Goal: Navigation & Orientation: Find specific page/section

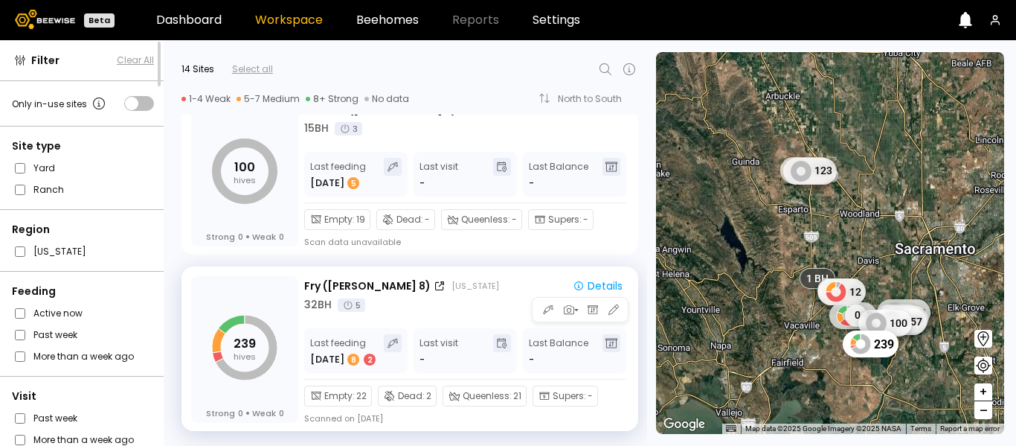
scroll to position [2149, 0]
click at [416, 295] on div "Fry ([PERSON_NAME] 8) [US_STATE] Details 32 BH 5" at bounding box center [466, 294] width 324 height 35
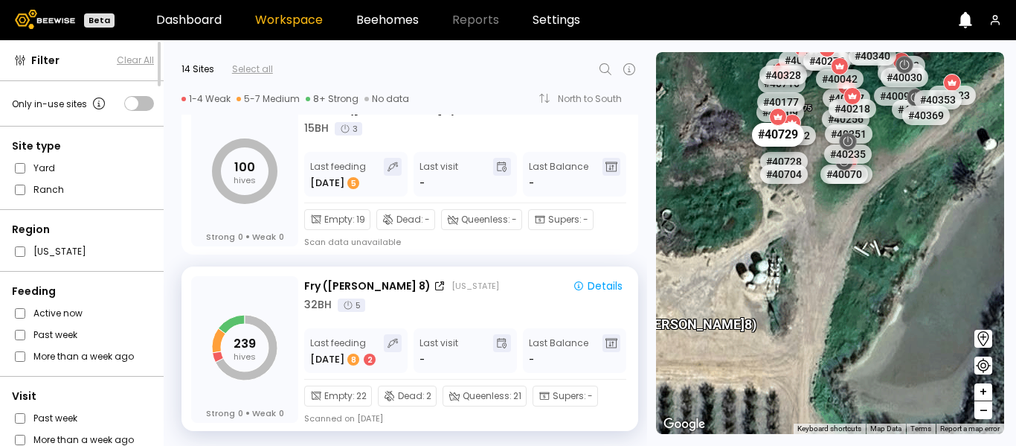
click at [783, 133] on div "# 40729" at bounding box center [778, 134] width 52 height 24
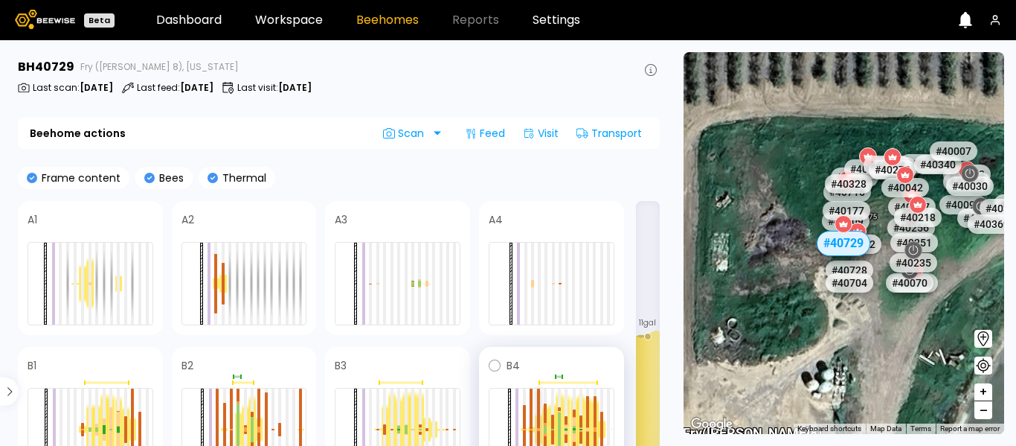
click at [539, 422] on div at bounding box center [538, 407] width 3 height 39
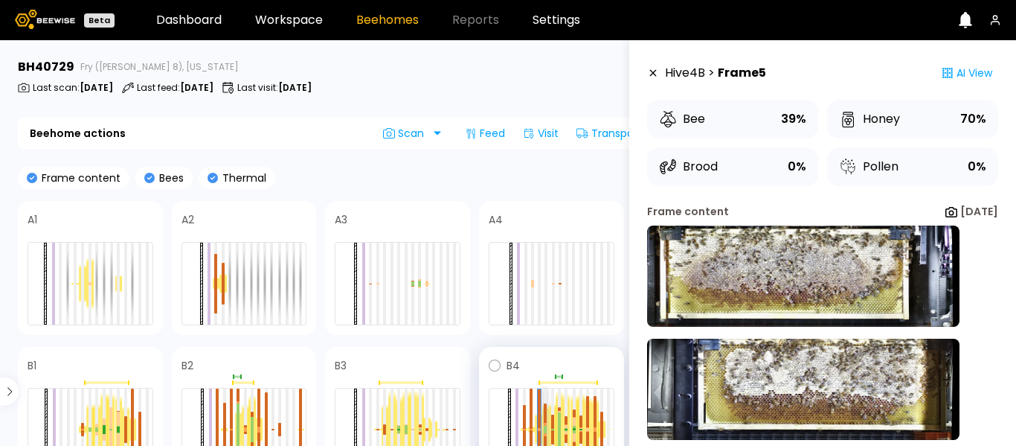
click at [545, 407] on div at bounding box center [545, 413] width 3 height 20
click at [551, 411] on div at bounding box center [552, 429] width 3 height 82
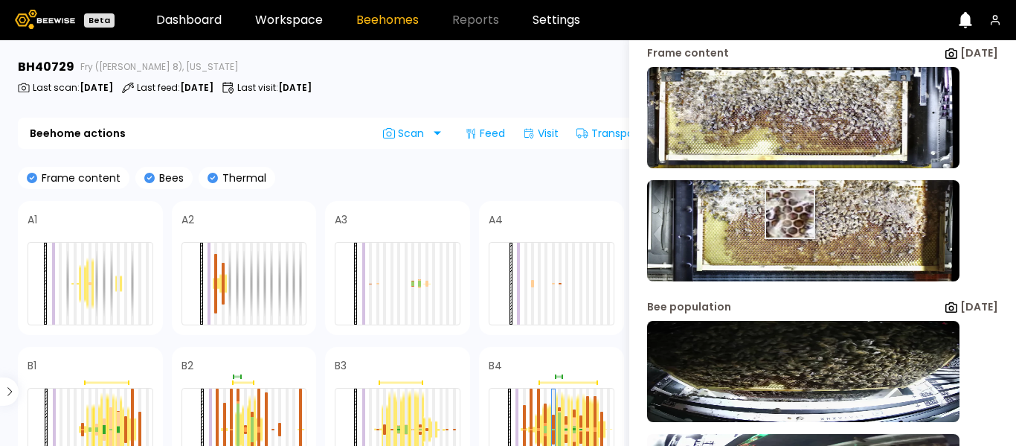
scroll to position [281, 0]
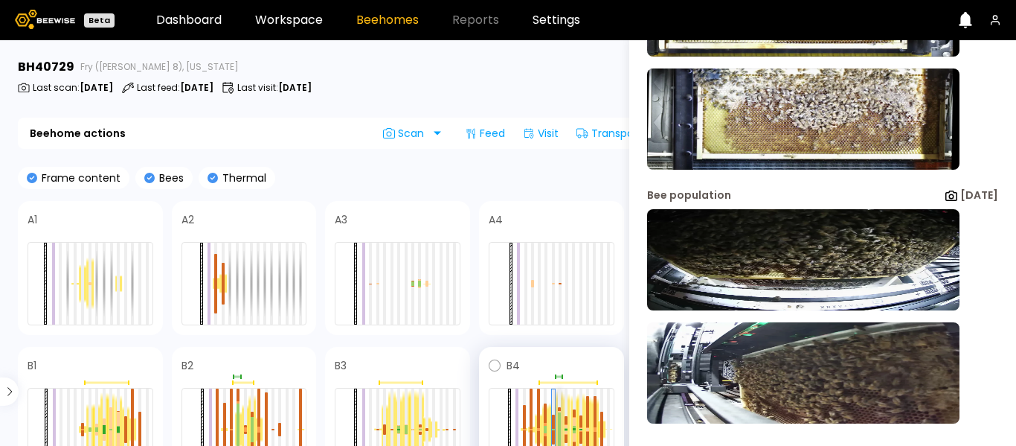
click at [559, 423] on div at bounding box center [559, 420] width 3 height 17
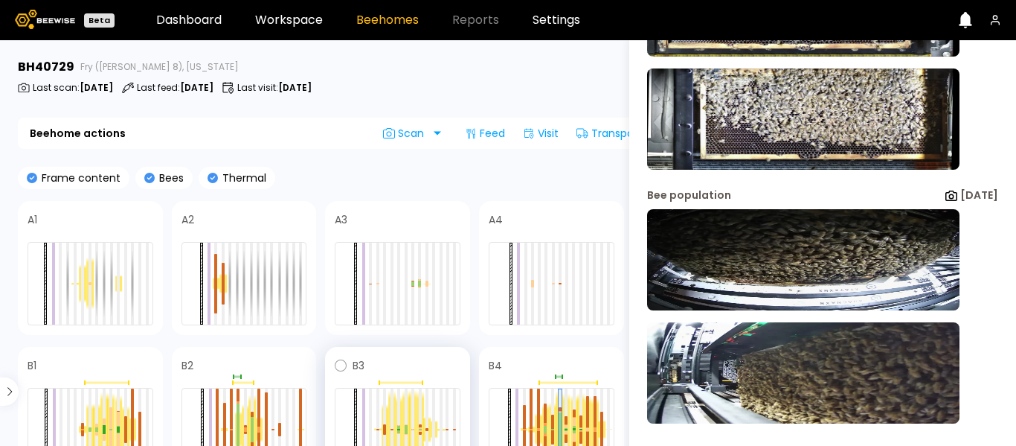
click at [394, 409] on div at bounding box center [391, 430] width 7 height 78
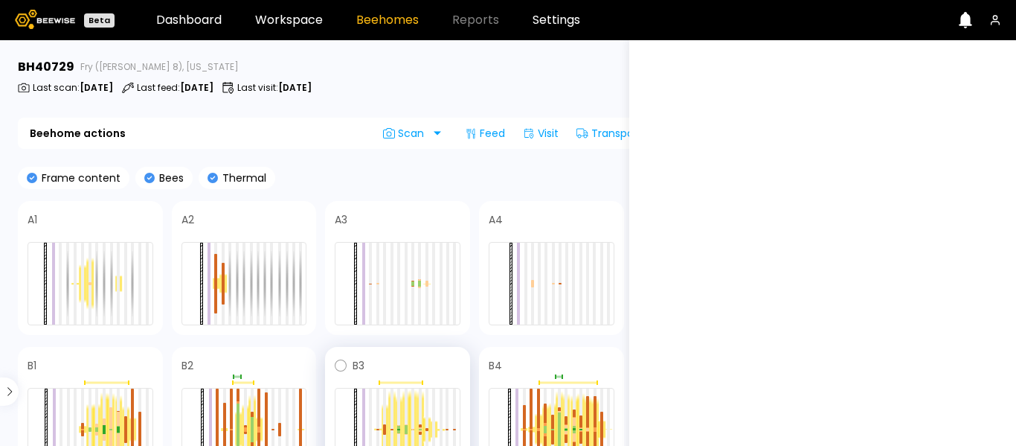
scroll to position [0, 0]
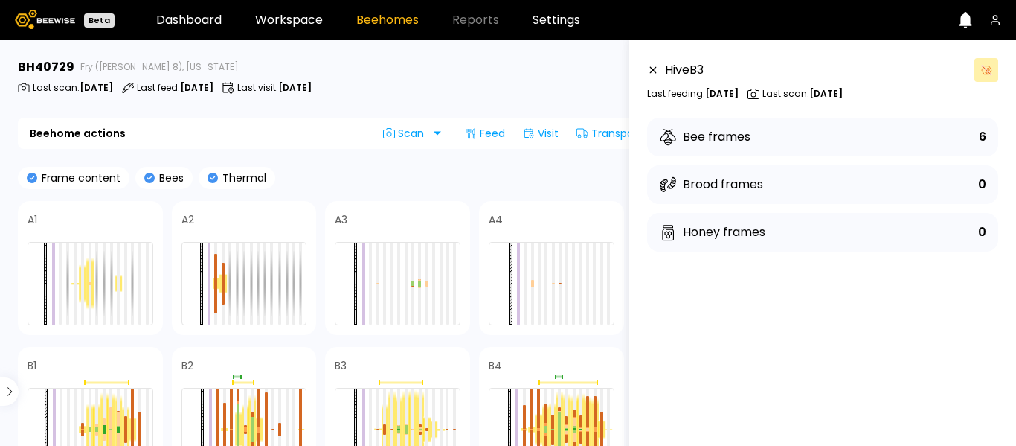
click at [311, 31] on header "Beta Dashboard Workspace Beehomes Reports Settings" at bounding box center [508, 20] width 1016 height 40
click at [304, 18] on link "Workspace" at bounding box center [289, 20] width 68 height 12
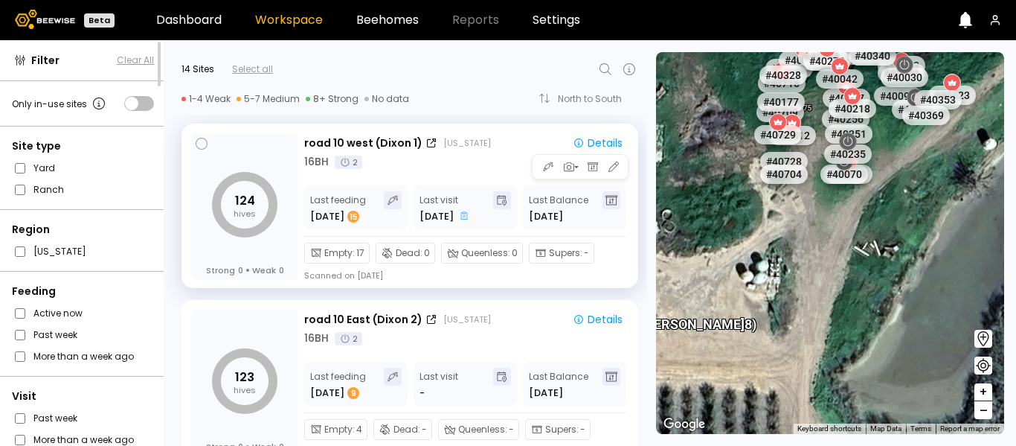
click at [455, 147] on div "[US_STATE]" at bounding box center [467, 143] width 48 height 12
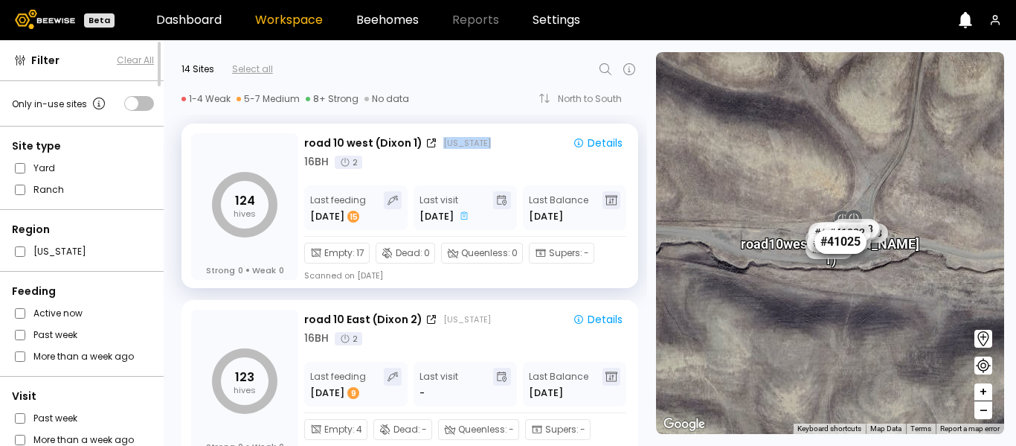
click at [841, 248] on div "# 41025" at bounding box center [841, 241] width 52 height 24
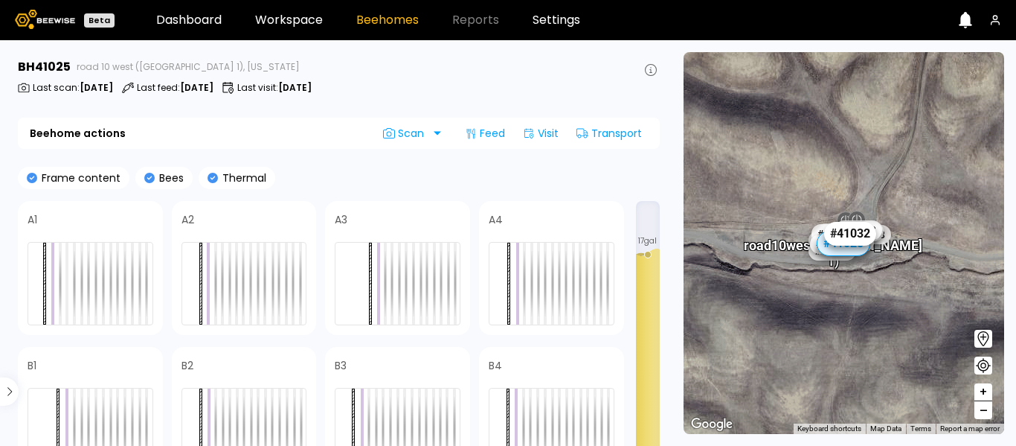
click at [876, 233] on div "# 41032" at bounding box center [851, 233] width 52 height 24
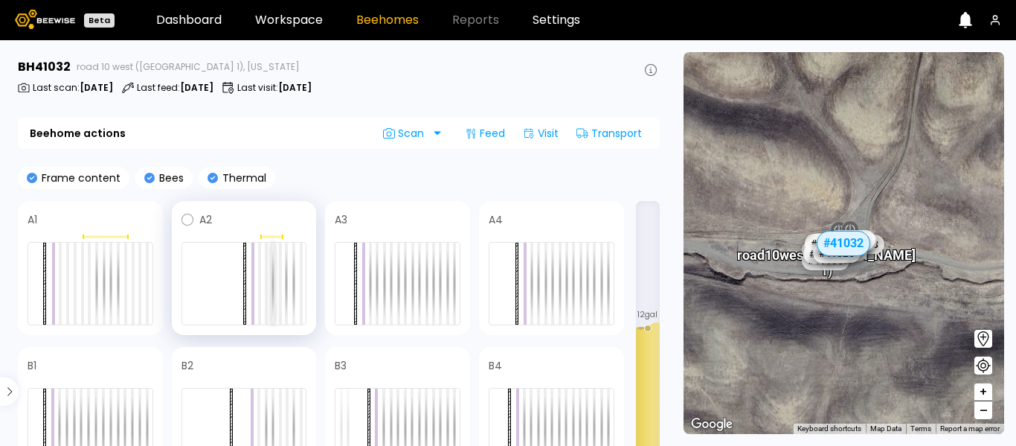
click at [274, 249] on div at bounding box center [273, 284] width 3 height 82
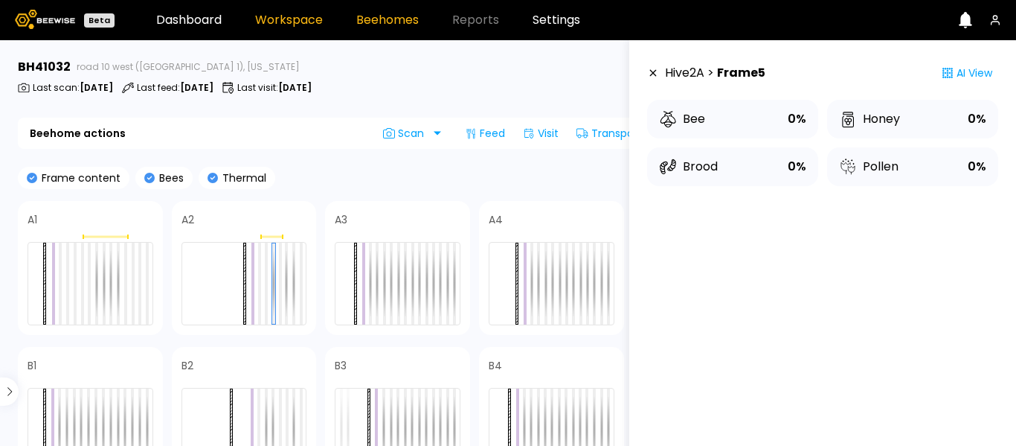
click at [275, 16] on link "Workspace" at bounding box center [289, 20] width 68 height 12
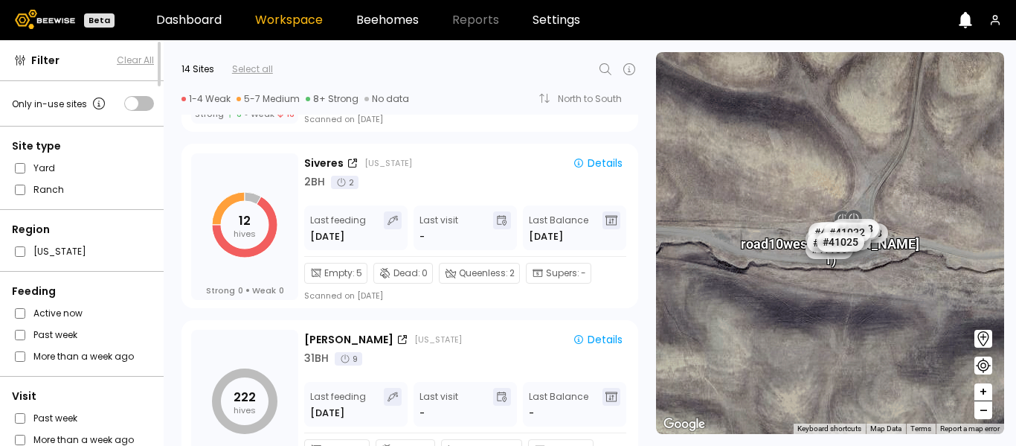
scroll to position [687, 0]
click at [347, 355] on icon at bounding box center [345, 357] width 12 height 12
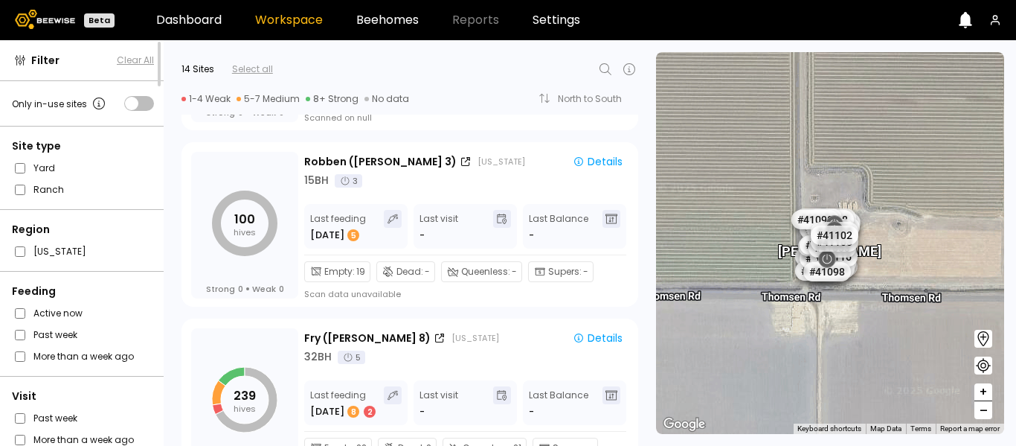
scroll to position [2149, 0]
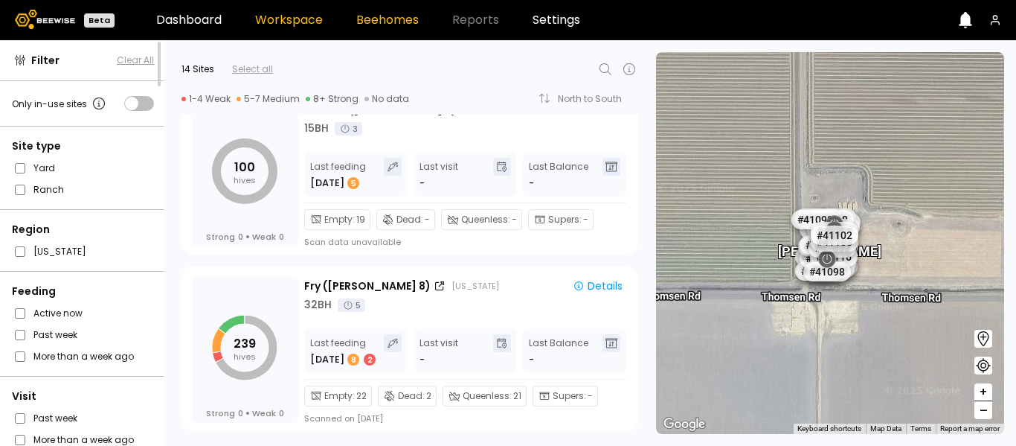
click at [401, 19] on link "Beehomes" at bounding box center [387, 20] width 62 height 12
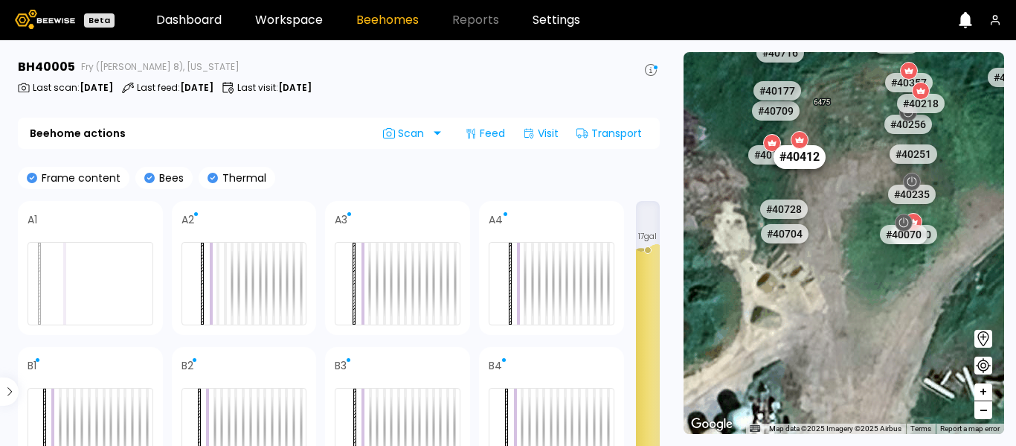
click at [804, 160] on div "# 40412" at bounding box center [800, 156] width 52 height 24
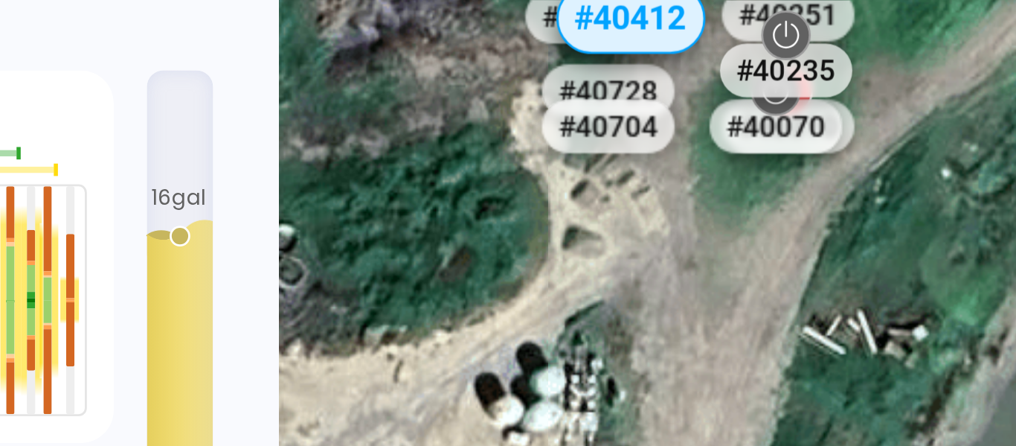
drag, startPoint x: 806, startPoint y: 269, endPoint x: 755, endPoint y: 200, distance: 85.1
click at [755, 200] on div "# 41073 # 41101 # 40039 # 40408 # 41099 # 40203 # 41109 # 40427 # 40131 # 41093…" at bounding box center [844, 243] width 321 height 382
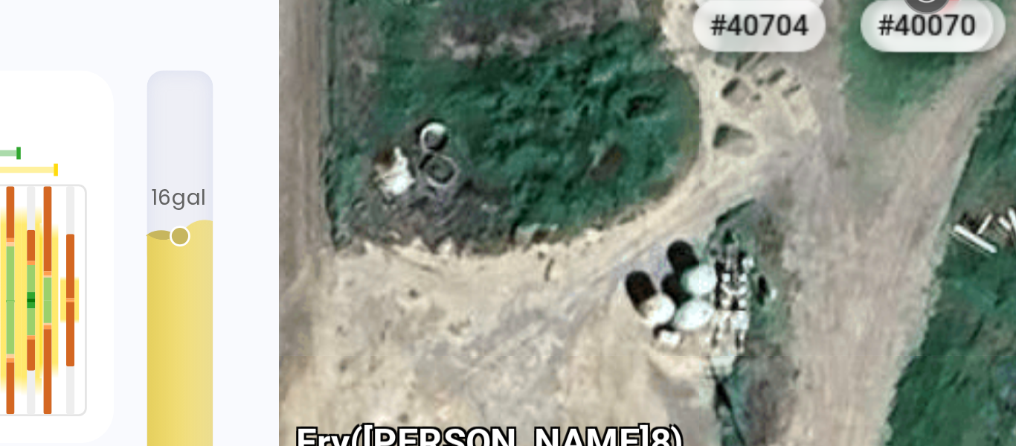
drag, startPoint x: 810, startPoint y: 276, endPoint x: 870, endPoint y: 238, distance: 70.6
click at [870, 238] on div "# 41073 # 41101 # 40039 # 40408 # 41099 # 40203 # 41109 # 40427 # 40131 # 41093…" at bounding box center [844, 243] width 321 height 382
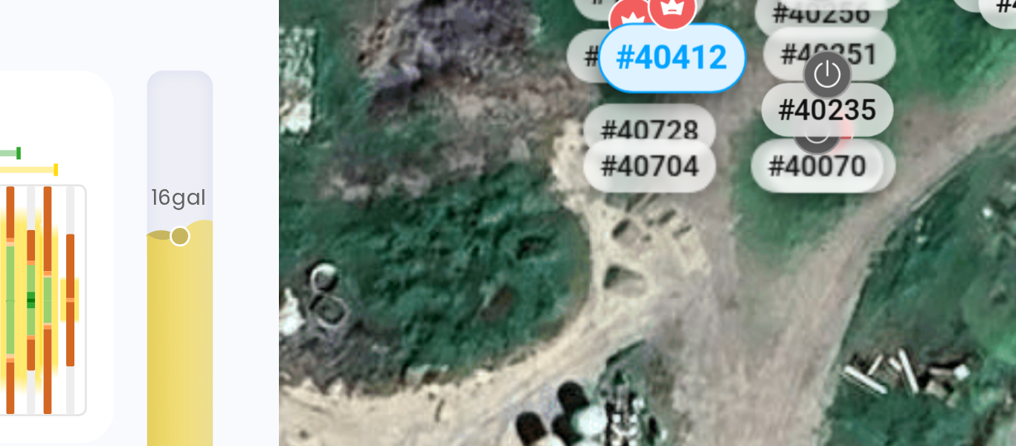
drag, startPoint x: 846, startPoint y: 236, endPoint x: 795, endPoint y: 309, distance: 89.3
click at [795, 309] on div "# 41073 # 41101 # 40039 # 40408 # 41099 # 40203 # 41109 # 40427 # 40131 # 41093…" at bounding box center [844, 243] width 321 height 382
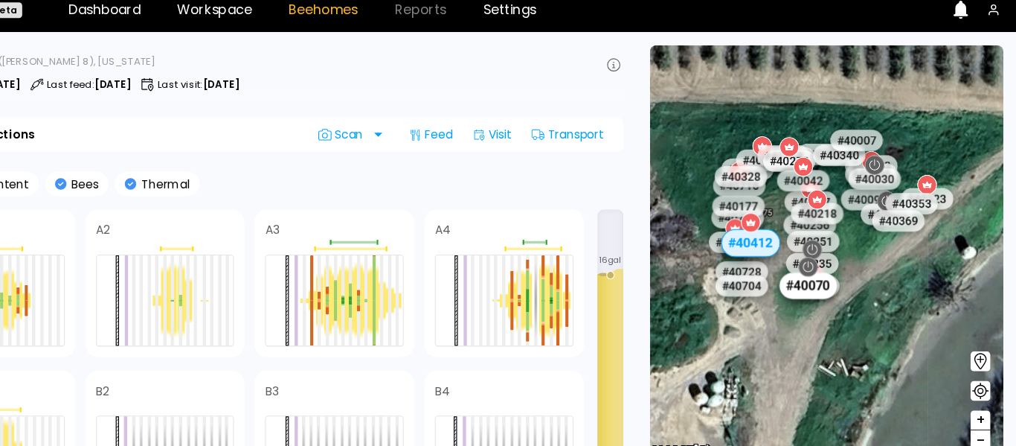
drag, startPoint x: 888, startPoint y: 257, endPoint x: 838, endPoint y: 259, distance: 50.6
click at [838, 252] on div "# 41073 # 41101 # 40039 # 40408 # 41099 # 40203 # 41109 # 40427 # 40131 # 41093…" at bounding box center [952, 252] width 321 height 0
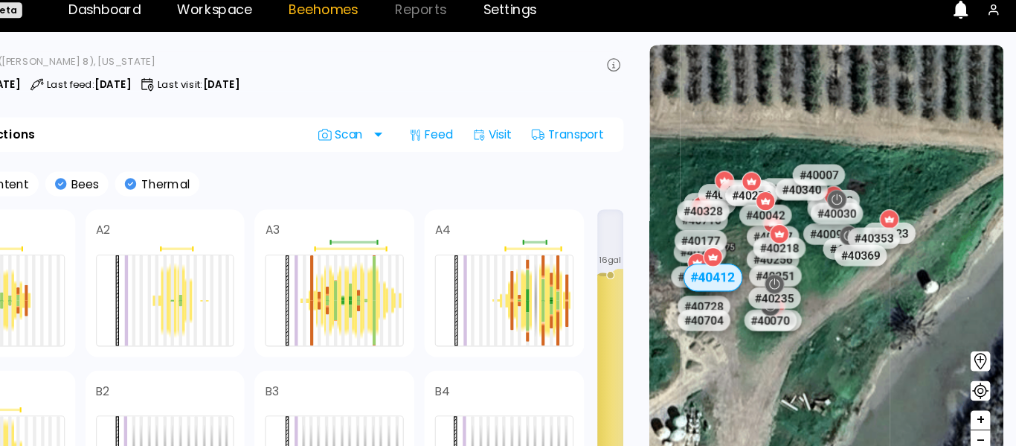
drag, startPoint x: 833, startPoint y: 306, endPoint x: 797, endPoint y: 344, distance: 52.1
click at [797, 344] on div "# 41073 # 41101 # 40039 # 40408 # 41099 # 40203 # 41109 # 40427 # 40131 # 41093…" at bounding box center [844, 243] width 321 height 382
click at [585, 292] on div at bounding box center [586, 292] width 3 height 19
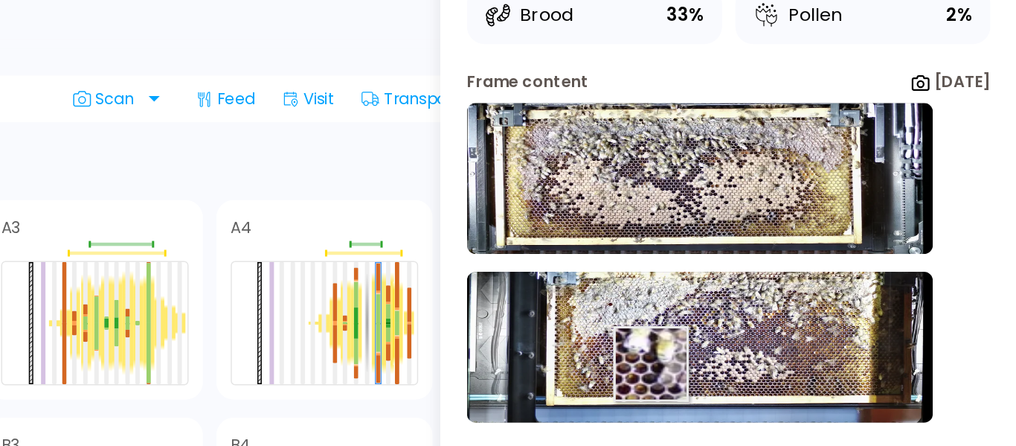
scroll to position [93, 0]
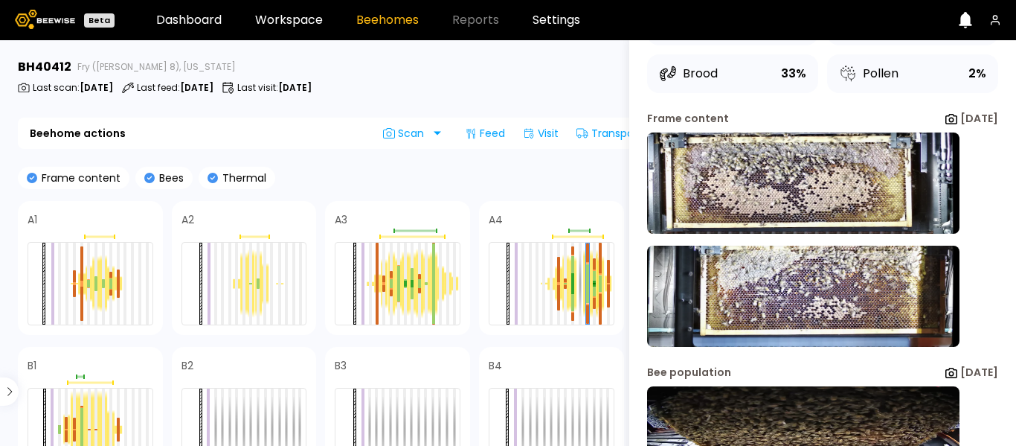
click at [551, 115] on section "BH 40412 Fry ([PERSON_NAME] 8), [US_STATE] Last scan : [DATE] Last feed : [DATE…" at bounding box center [340, 242] width 663 height 405
click at [568, 80] on div "BH 40412 Fry ([PERSON_NAME] 8), [US_STATE] Last scan : [DATE] Last feed : [DATE…" at bounding box center [339, 79] width 642 height 42
click at [556, 89] on div "Last scan : [DATE] Last feed : [DATE] Last visit : [DATE]" at bounding box center [339, 88] width 642 height 12
click at [318, 17] on link "Workspace" at bounding box center [289, 20] width 68 height 12
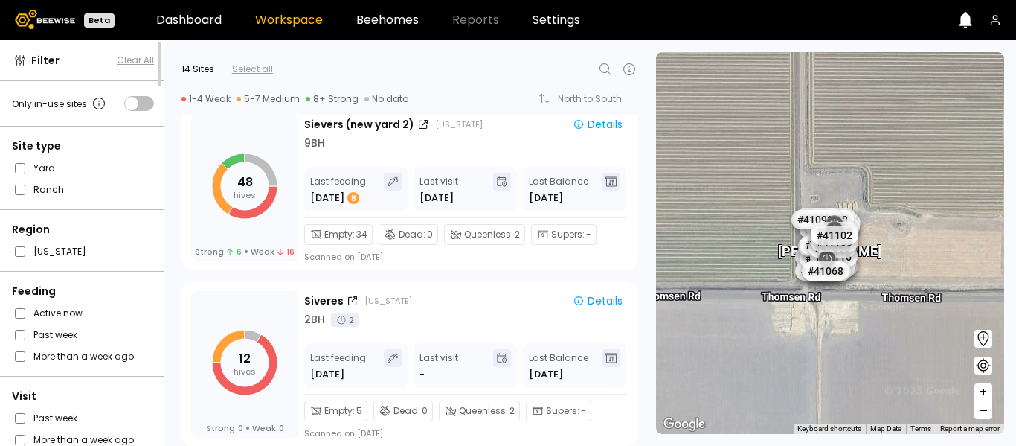
scroll to position [547, 0]
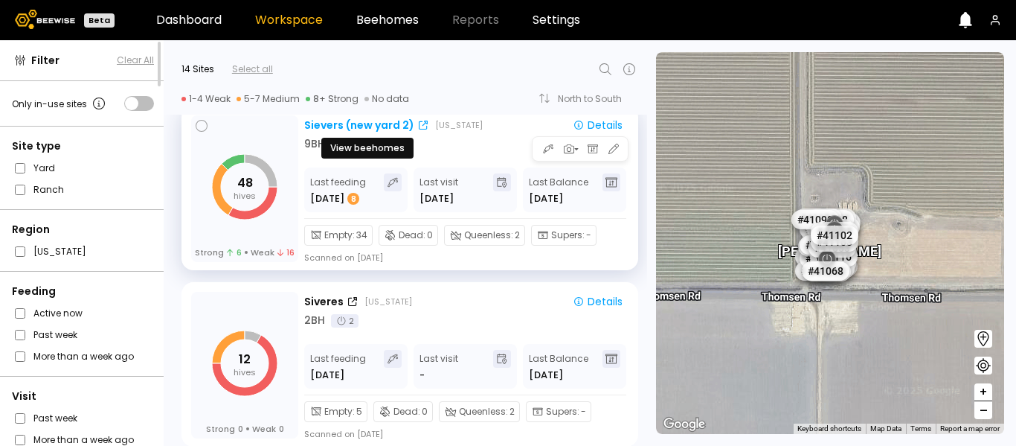
click at [375, 128] on div "Sievers (new yard 2)" at bounding box center [359, 126] width 110 height 16
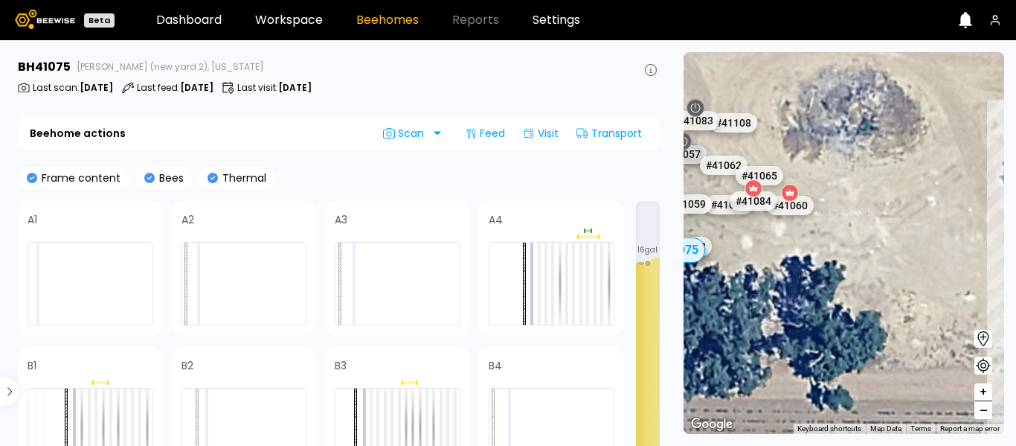
drag, startPoint x: 791, startPoint y: 268, endPoint x: 1015, endPoint y: 108, distance: 275.8
click at [1015, 108] on section "← Move left → Move right ↑ Move up ↓ Move down + Zoom in - Zoom out Home Jump l…" at bounding box center [844, 242] width 344 height 405
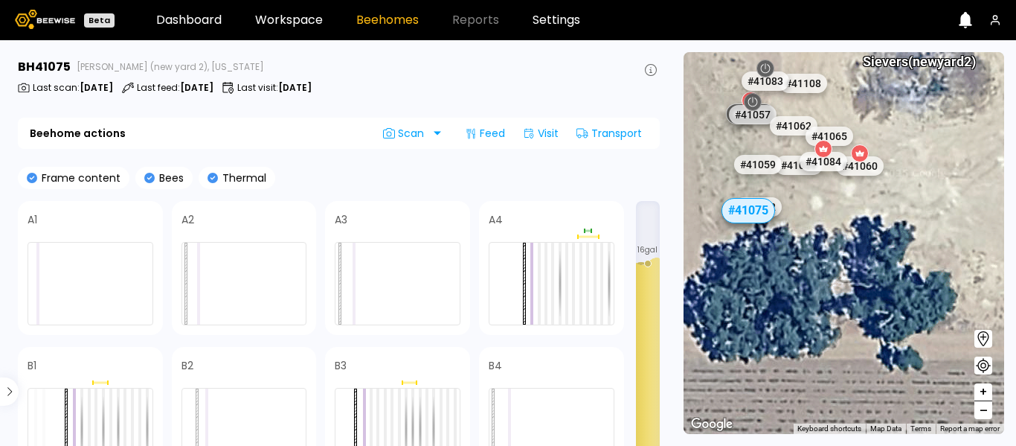
drag, startPoint x: 780, startPoint y: 263, endPoint x: 861, endPoint y: 219, distance: 92.9
click at [861, 219] on div "# 41072 # 41073 # 41101 # 40039 # 40408 # 41099 # 40203 # 41109 # 40427 # 40131…" at bounding box center [844, 243] width 321 height 382
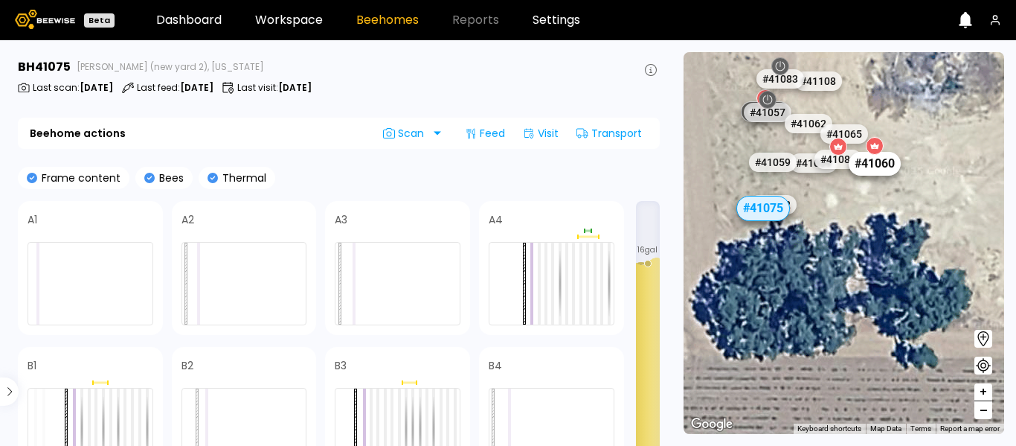
click at [882, 163] on div "# 41060" at bounding box center [875, 163] width 52 height 24
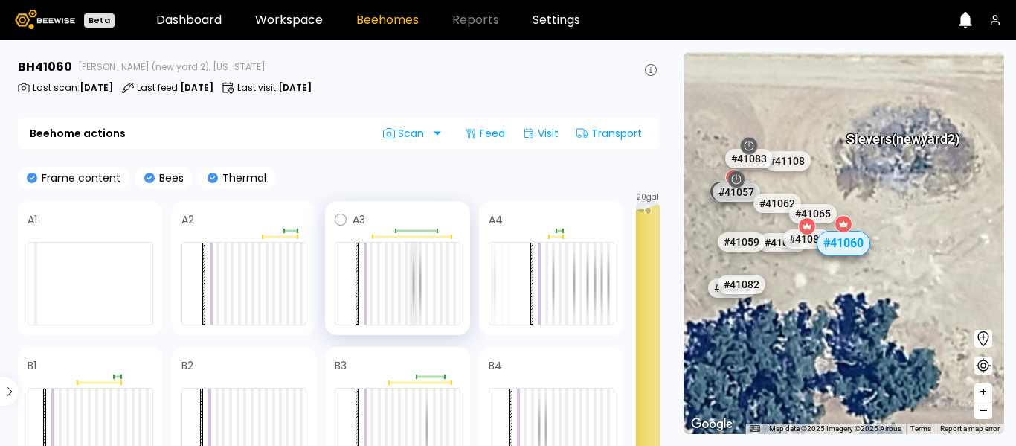
click at [413, 286] on div at bounding box center [413, 284] width 3 height 82
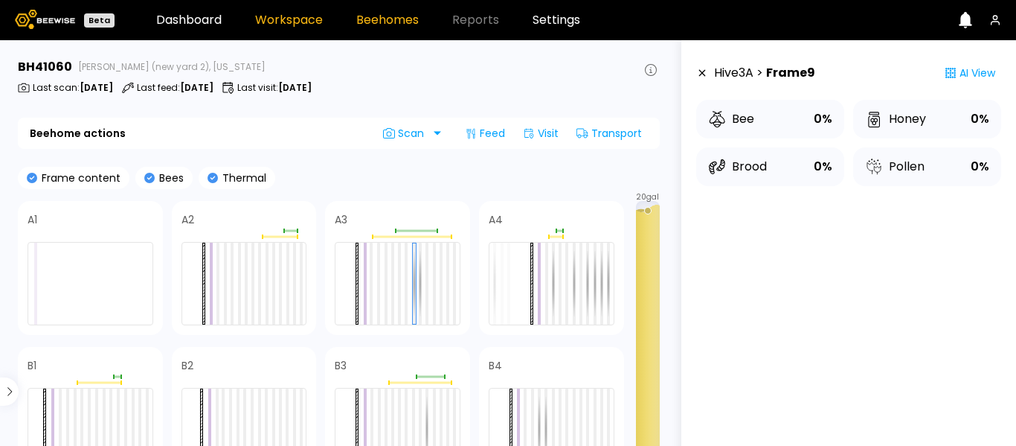
click at [309, 21] on link "Workspace" at bounding box center [289, 20] width 68 height 12
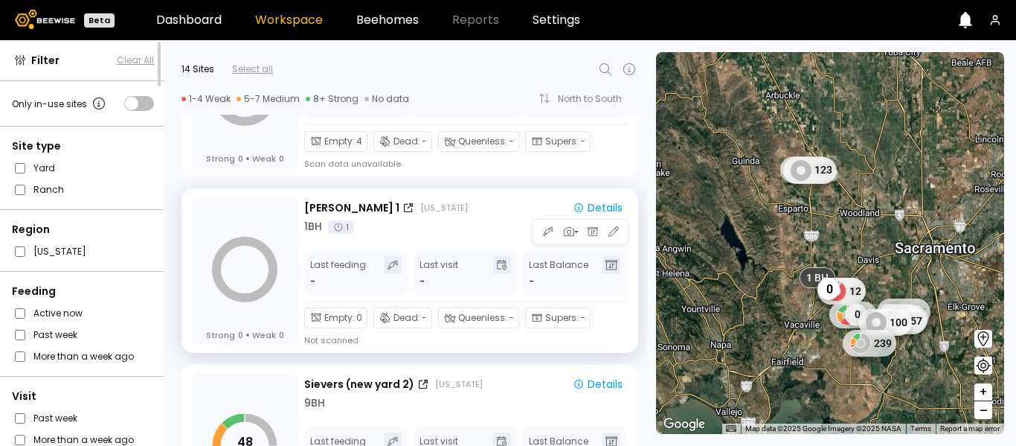
scroll to position [329, 0]
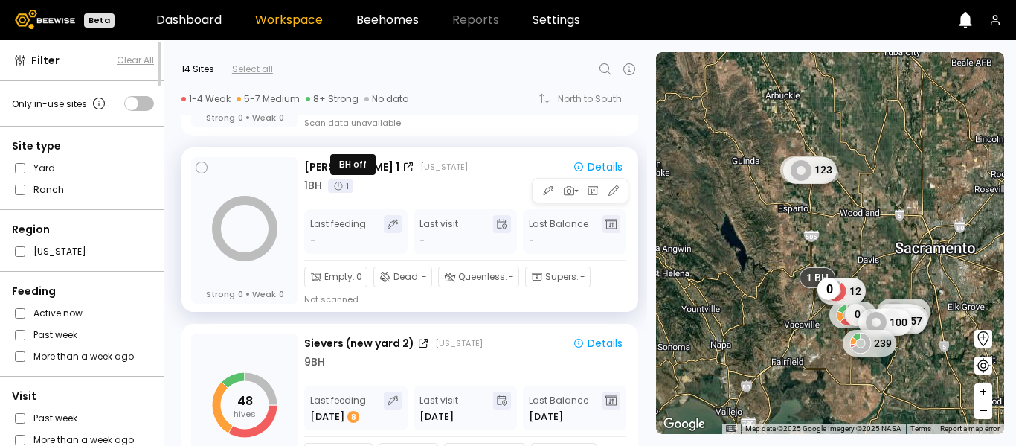
click at [341, 191] on icon at bounding box center [339, 186] width 12 height 12
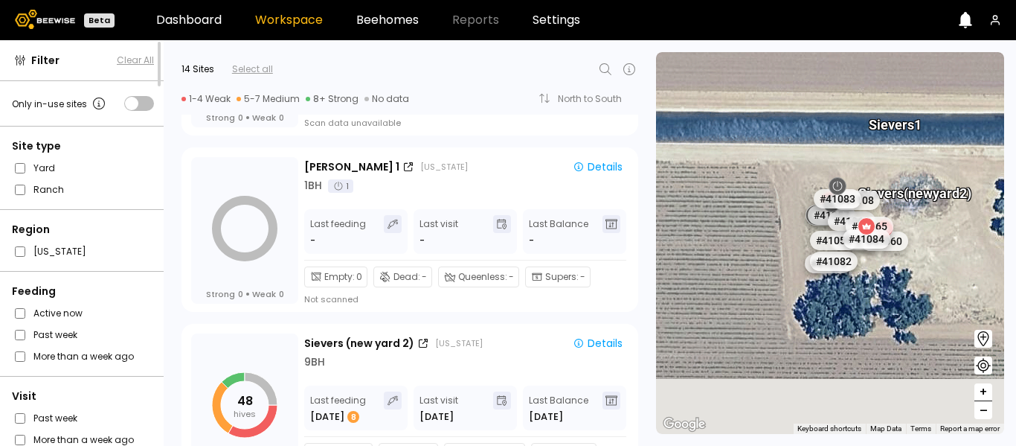
drag, startPoint x: 857, startPoint y: 375, endPoint x: 835, endPoint y: 123, distance: 252.4
click at [835, 123] on div "# 41072 Sievers 1 Sievers (new yard 2) # 41073 # 41101 # 40039 # 40408 # 41099 …" at bounding box center [830, 243] width 348 height 382
